Goal: Task Accomplishment & Management: Complete application form

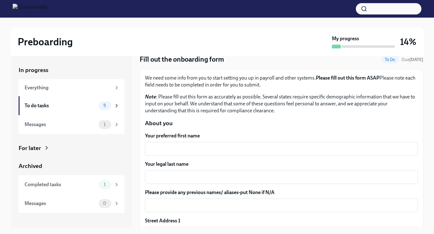
scroll to position [31, 0]
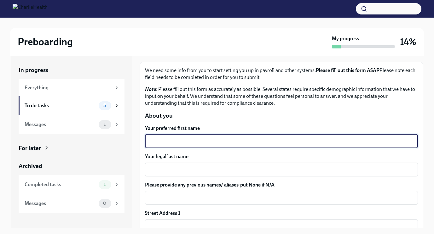
click at [203, 142] on textarea "Your preferred first name" at bounding box center [281, 142] width 265 height 8
type textarea "[PERSON_NAME]"
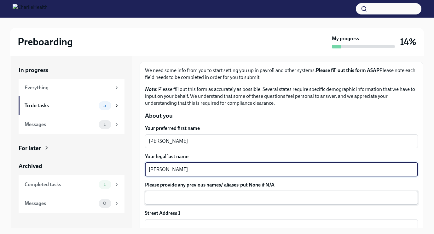
type textarea "[PERSON_NAME]"
click at [206, 202] on div "x ​" at bounding box center [281, 198] width 273 height 14
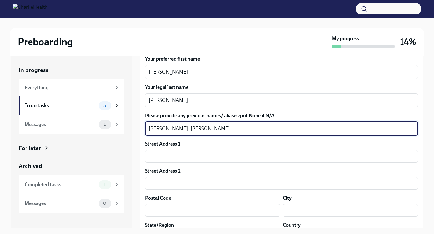
scroll to position [111, 0]
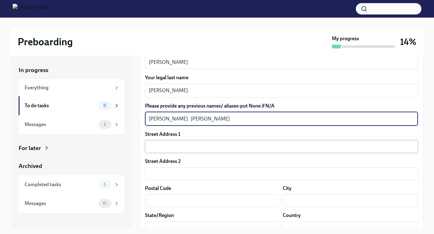
type textarea "[PERSON_NAME] [PERSON_NAME]"
click at [194, 148] on input "text" at bounding box center [281, 146] width 273 height 13
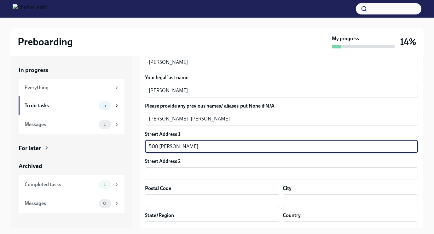
type input "508 [PERSON_NAME] Dr"
type input "21666"
type input "[GEOGRAPHIC_DATA]"
type input "[US_STATE]"
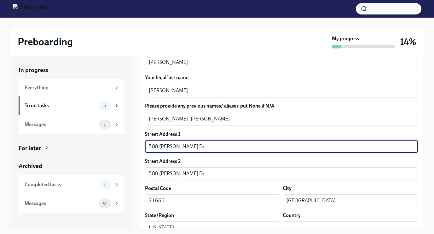
type input "US"
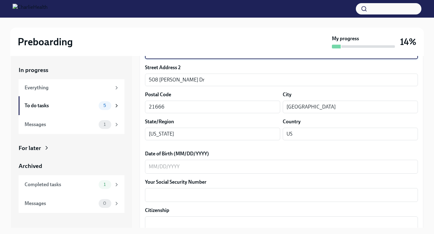
scroll to position [205, 0]
type input "508 [PERSON_NAME] Dr"
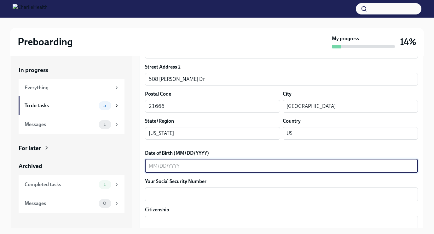
click at [205, 164] on textarea "Date of Birth (MM/DD/YYYY)" at bounding box center [281, 166] width 265 height 8
type textarea "[DATE]"
click at [194, 193] on textarea "Your Social Security Number" at bounding box center [281, 195] width 265 height 8
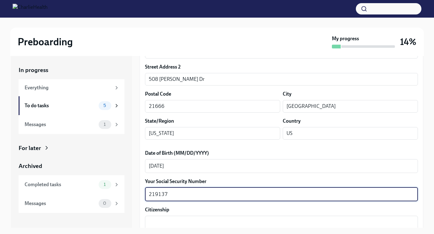
click at [183, 192] on textarea "219137" at bounding box center [281, 195] width 265 height 8
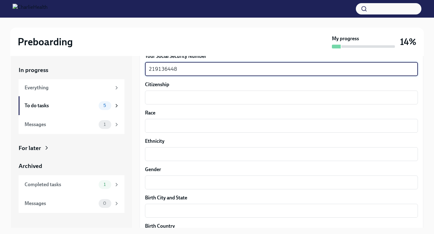
scroll to position [334, 0]
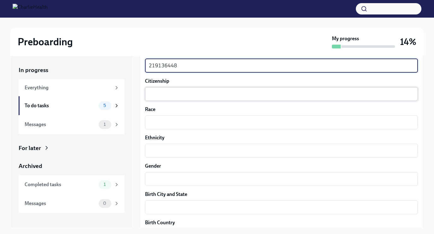
type textarea "219136448"
click at [188, 97] on textarea "Citizenship" at bounding box center [281, 94] width 265 height 8
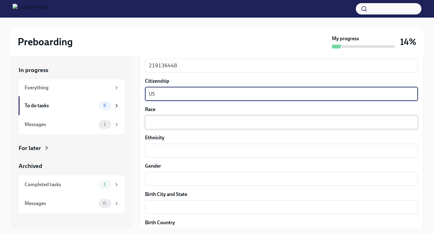
type textarea "US"
click at [179, 119] on textarea "Race" at bounding box center [281, 123] width 265 height 8
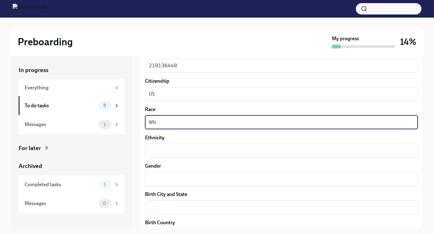
type textarea "W"
click at [173, 176] on textarea "Gender" at bounding box center [281, 179] width 265 height 8
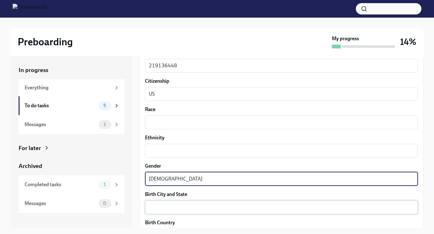
type textarea "[DEMOGRAPHIC_DATA]"
click at [168, 211] on textarea "Birth City and State" at bounding box center [281, 208] width 265 height 8
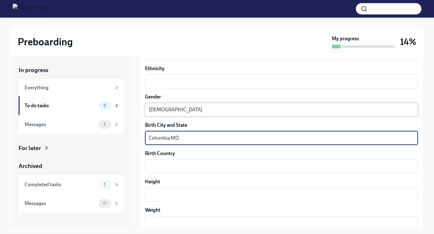
scroll to position [404, 0]
type textarea "Columbia MD"
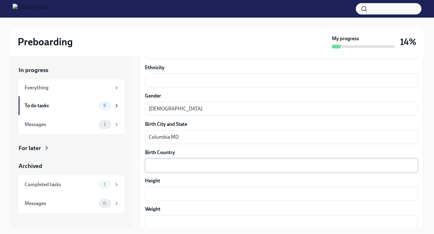
click at [181, 170] on div "x ​" at bounding box center [281, 166] width 273 height 14
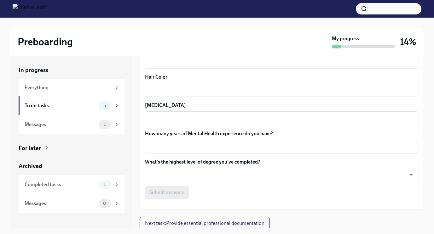
scroll to position [566, 0]
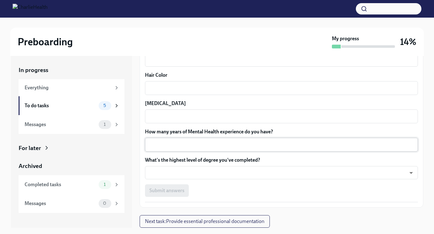
type textarea "US"
click at [206, 147] on textarea "How many years of Mental Health experience do you have?" at bounding box center [281, 145] width 265 height 8
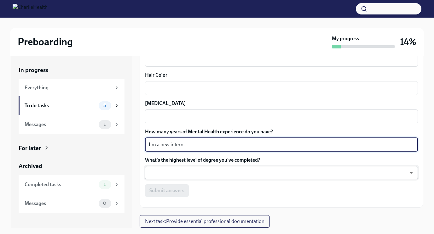
type textarea "I'm a new intern."
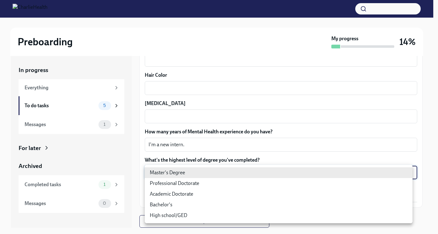
click at [200, 171] on body "Preboarding My progress 14% In progress Everything To do tasks 5 Messages 1 For…" at bounding box center [219, 123] width 438 height 246
click at [178, 202] on li "Bachelor's" at bounding box center [279, 205] width 268 height 11
type input "oQxEXK86X"
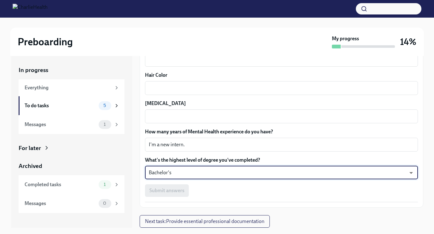
click at [191, 171] on body "Preboarding My progress 14% In progress Everything To do tasks 5 Messages 1 For…" at bounding box center [217, 123] width 434 height 246
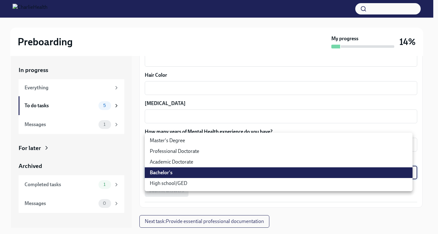
click at [189, 176] on li "Bachelor's" at bounding box center [279, 173] width 268 height 11
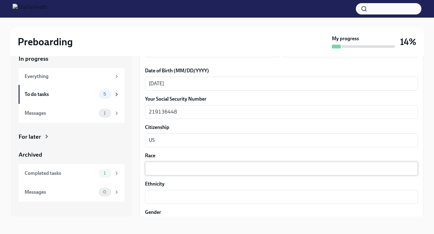
scroll to position [276, 0]
click at [191, 170] on textarea "Race" at bounding box center [281, 169] width 265 height 8
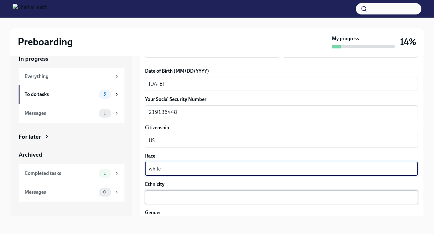
type textarea "white"
click at [184, 201] on textarea "Ethnicity" at bounding box center [281, 198] width 265 height 8
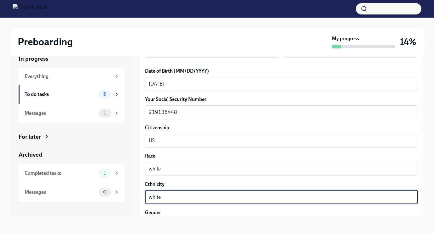
type textarea "white"
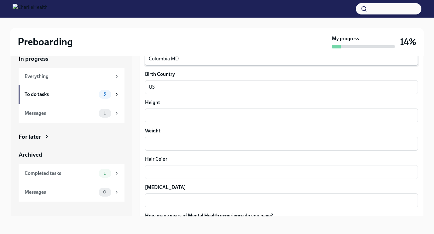
scroll to position [473, 0]
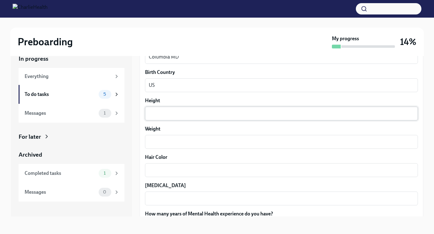
click at [185, 116] on textarea "Height" at bounding box center [281, 114] width 265 height 8
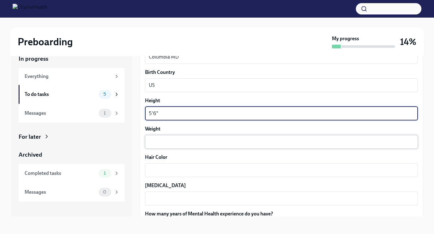
type textarea "5'6""
click at [180, 142] on textarea "Weight" at bounding box center [281, 142] width 265 height 8
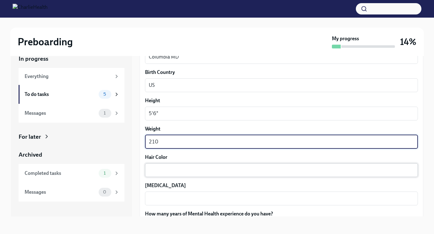
click at [178, 164] on div "x ​" at bounding box center [281, 170] width 273 height 14
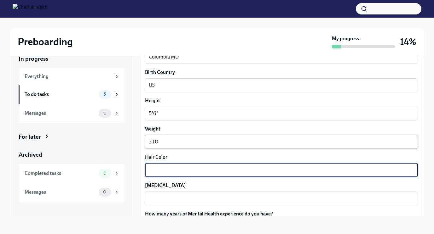
click at [171, 147] on div "210 x ​" at bounding box center [281, 142] width 273 height 14
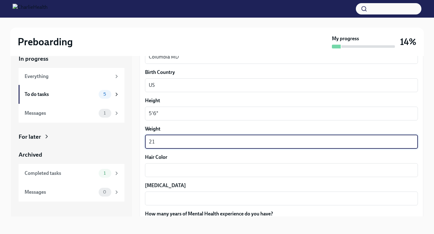
type textarea "2"
type textarea "180"
click at [173, 165] on div "x ​" at bounding box center [281, 170] width 273 height 14
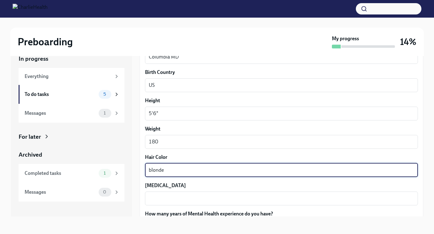
type textarea "blonde"
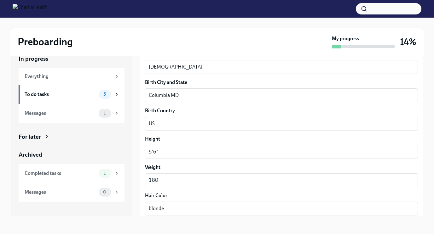
scroll to position [429, 0]
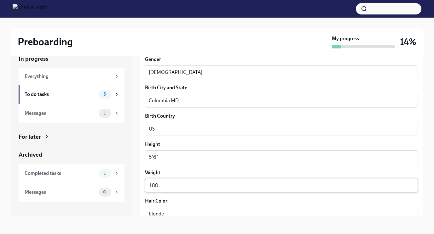
type textarea "blue"
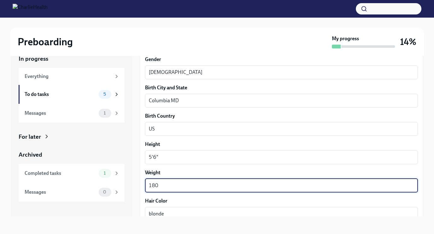
click at [168, 186] on textarea "180" at bounding box center [281, 186] width 265 height 8
type textarea "1"
type textarea "n/a"
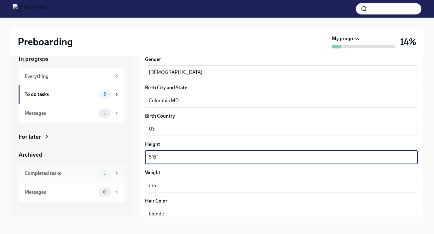
drag, startPoint x: 165, startPoint y: 156, endPoint x: 123, endPoint y: 164, distance: 42.6
click at [123, 164] on div "In progress Everything To do tasks 5 Messages 1 For later Archived Completed ta…" at bounding box center [217, 131] width 412 height 172
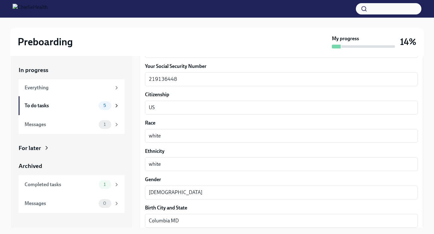
scroll to position [320, 0]
type textarea "n/a"
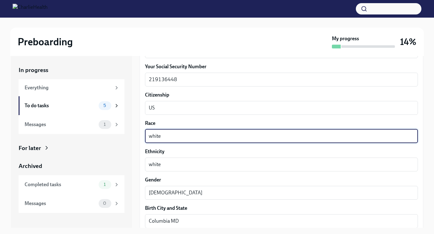
drag, startPoint x: 168, startPoint y: 138, endPoint x: 127, endPoint y: 138, distance: 41.3
click at [127, 138] on div "In progress Everything To do tasks 5 Messages 1 For later Archived Completed ta…" at bounding box center [217, 142] width 412 height 172
type textarea "n/a"
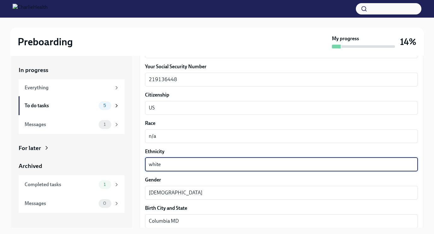
drag, startPoint x: 169, startPoint y: 165, endPoint x: 118, endPoint y: 158, distance: 50.9
click at [118, 158] on div "In progress Everything To do tasks 5 Messages 1 For later Archived Completed ta…" at bounding box center [217, 142] width 412 height 172
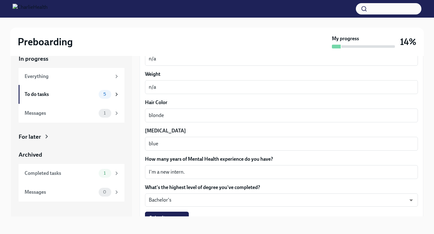
scroll to position [566, 0]
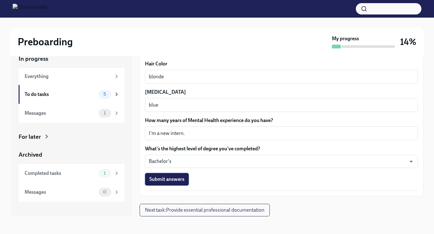
type textarea "n/a"
click at [177, 177] on span "Submit answers" at bounding box center [166, 179] width 35 height 6
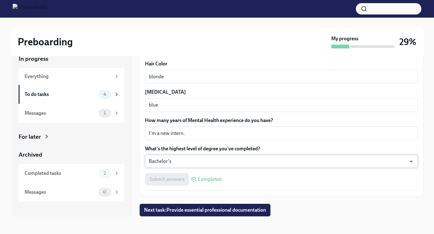
scroll to position [564, 0]
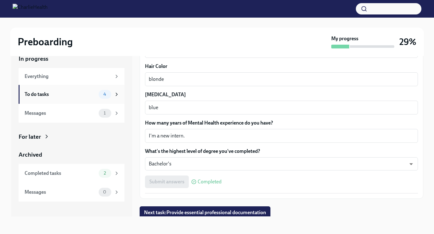
click at [99, 97] on div "4" at bounding box center [105, 94] width 13 height 9
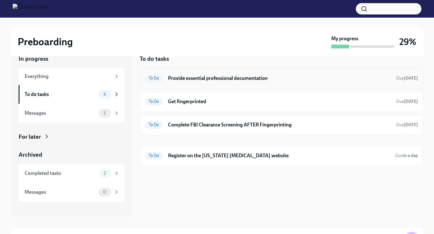
click at [224, 74] on div "To Do Provide essential professional documentation Due [DATE]" at bounding box center [281, 78] width 273 height 10
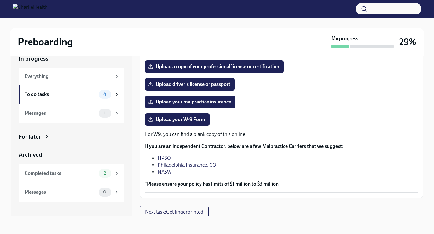
scroll to position [112, 0]
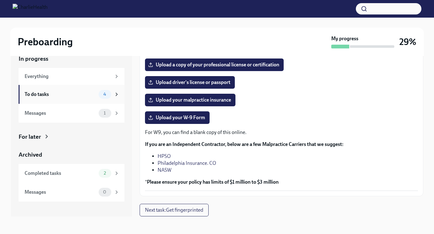
click at [88, 99] on div "To do tasks 4" at bounding box center [72, 94] width 95 height 9
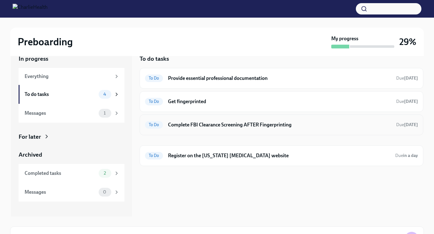
click at [200, 126] on h6 "Complete FBI Clearance Screening AFTER Fingerprinting" at bounding box center [279, 125] width 223 height 7
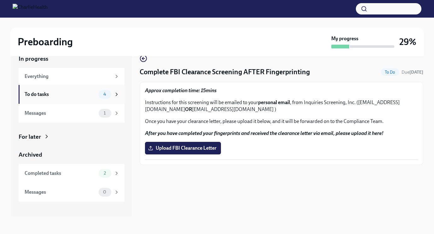
click at [81, 98] on div "To do tasks 4" at bounding box center [72, 94] width 95 height 9
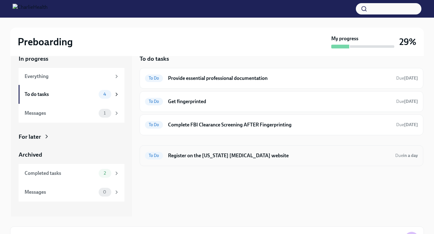
click at [218, 160] on div "To Do Register on the [US_STATE] [MEDICAL_DATA] website Due in a day" at bounding box center [281, 156] width 273 height 10
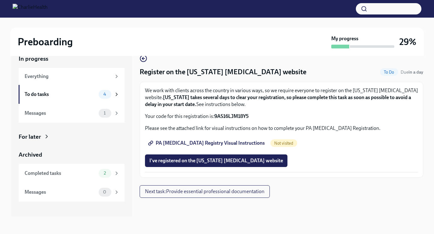
click at [214, 144] on span "PA [MEDICAL_DATA] Registry Visual Instructions" at bounding box center [206, 143] width 115 height 6
click at [72, 121] on div "Messages 1" at bounding box center [72, 113] width 106 height 19
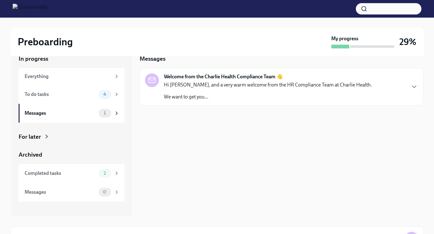
click at [241, 96] on p "We want to get you..." at bounding box center [268, 97] width 208 height 7
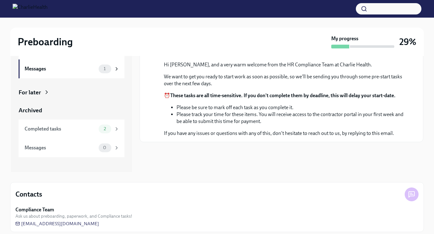
scroll to position [61, 0]
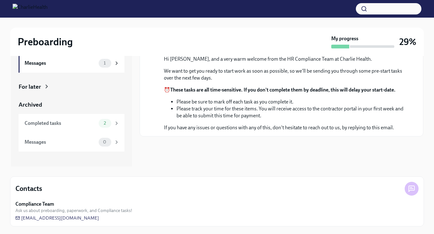
click at [414, 187] on icon at bounding box center [411, 189] width 6 height 6
click at [62, 128] on div "Completed tasks 2" at bounding box center [72, 123] width 95 height 9
